Goal: Task Accomplishment & Management: Manage account settings

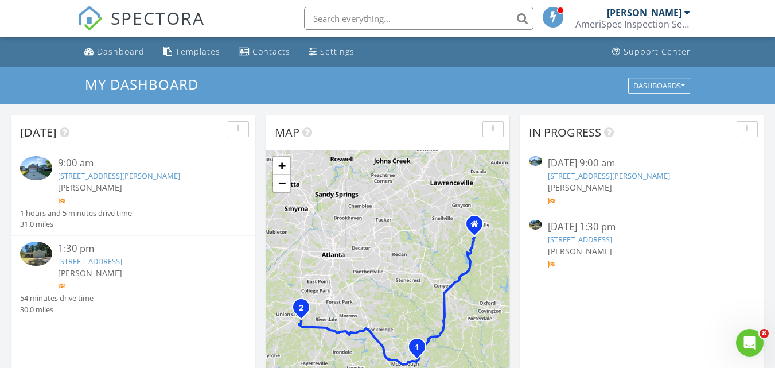
click at [115, 179] on link "[STREET_ADDRESS][PERSON_NAME]" at bounding box center [119, 175] width 122 height 10
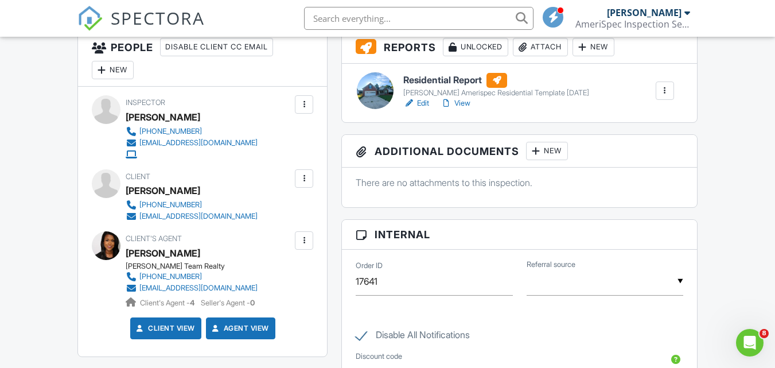
scroll to position [191, 0]
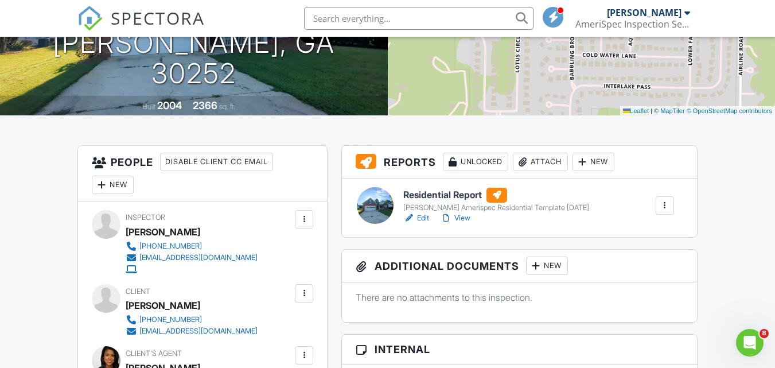
click at [420, 215] on link "Edit" at bounding box center [416, 217] width 26 height 11
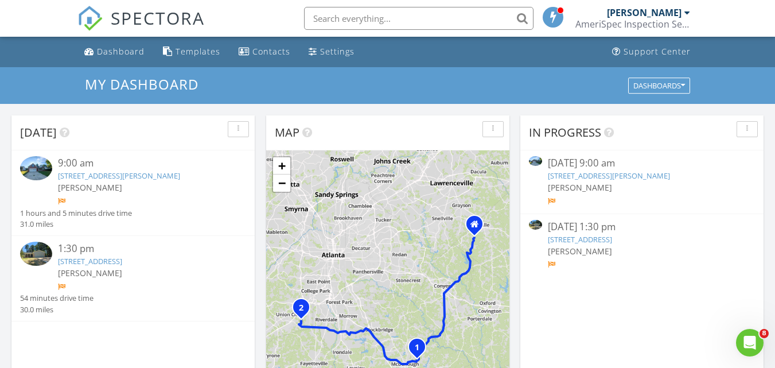
click at [122, 260] on link "6565 Buckhurst Trl, Atlanta, GA 30349" at bounding box center [90, 261] width 64 height 10
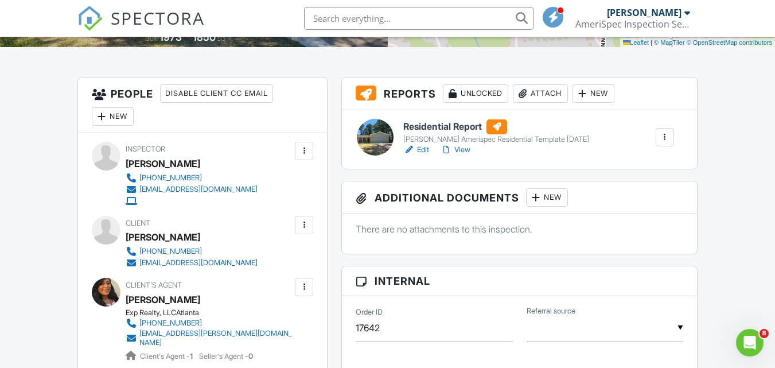
scroll to position [287, 0]
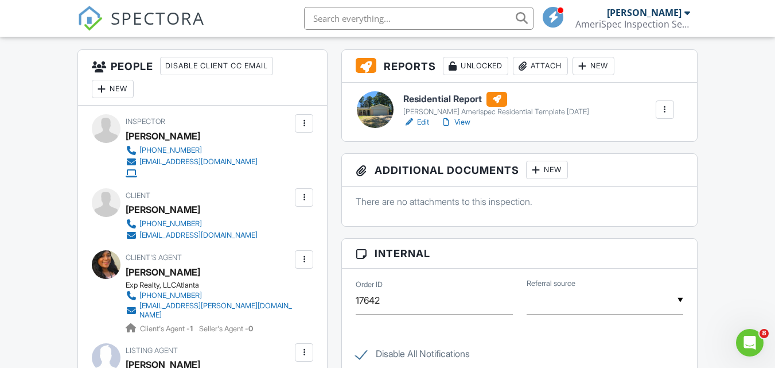
click at [422, 120] on link "Edit" at bounding box center [416, 121] width 26 height 11
